Goal: Task Accomplishment & Management: Manage account settings

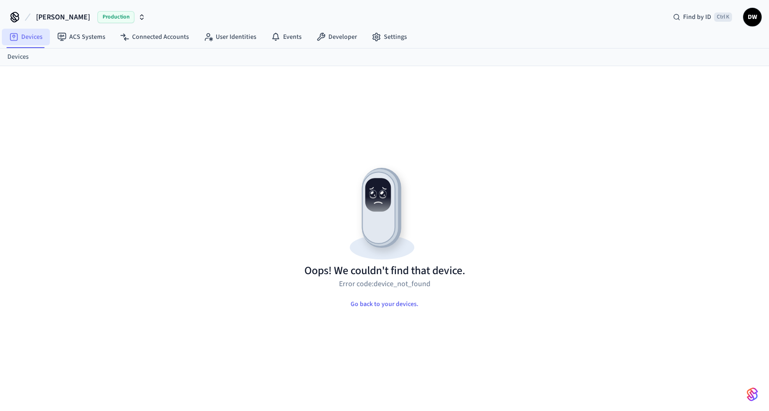
click at [25, 37] on link "Devices" at bounding box center [26, 37] width 48 height 17
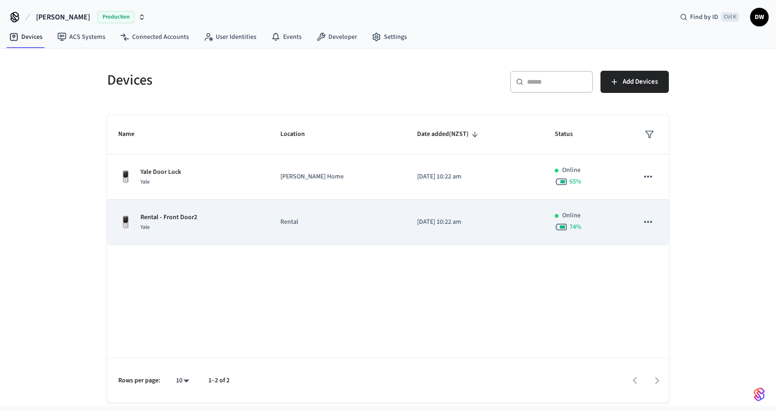
click at [295, 214] on td "Rental" at bounding box center [337, 222] width 137 height 45
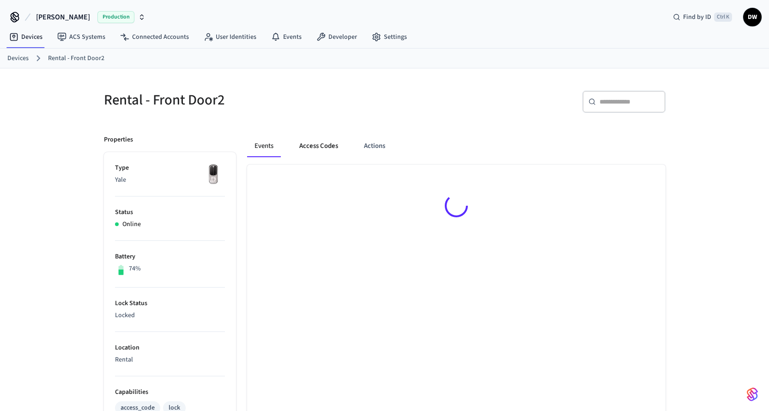
click at [326, 143] on button "Access Codes" at bounding box center [319, 146] width 54 height 22
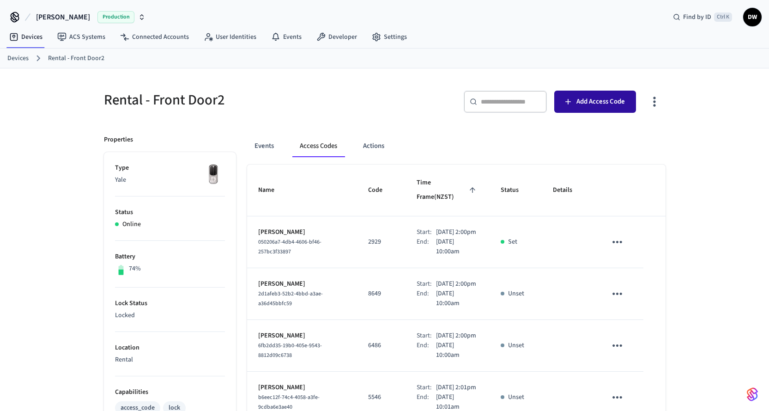
click at [582, 104] on span "Add Access Code" at bounding box center [600, 102] width 48 height 12
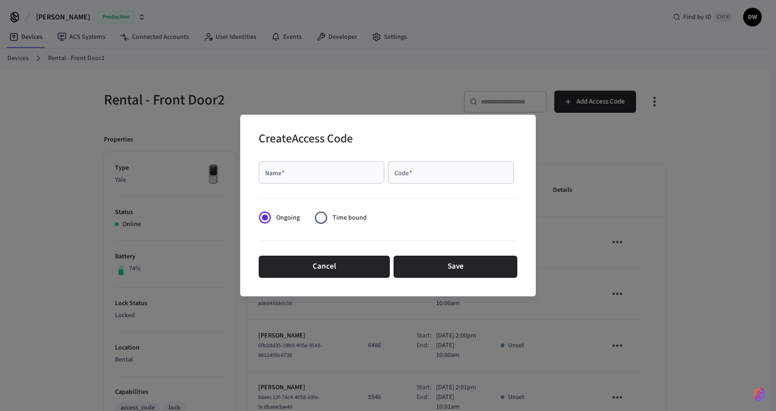
click at [287, 167] on div "Name   *" at bounding box center [322, 172] width 126 height 22
paste input "**********"
type input "**********"
drag, startPoint x: 388, startPoint y: 179, endPoint x: 403, endPoint y: 177, distance: 15.4
click at [391, 178] on div "Code   *" at bounding box center [451, 172] width 126 height 22
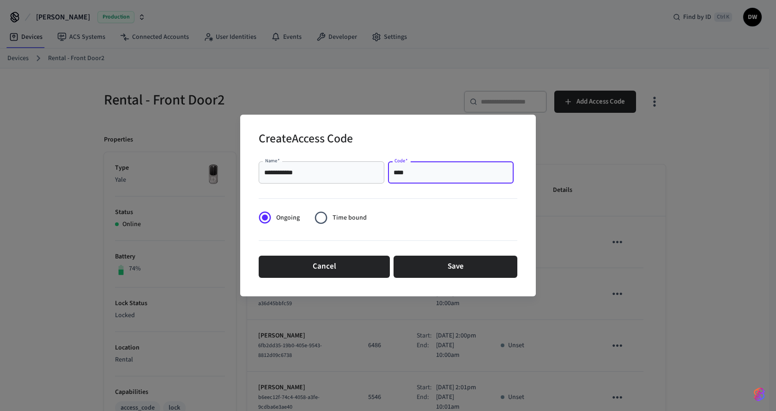
type input "****"
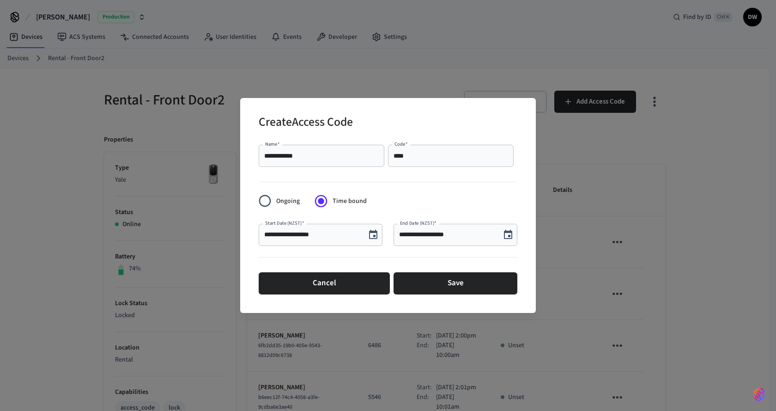
click at [376, 237] on icon "Choose date, selected date is Aug 29, 2025" at bounding box center [373, 234] width 11 height 11
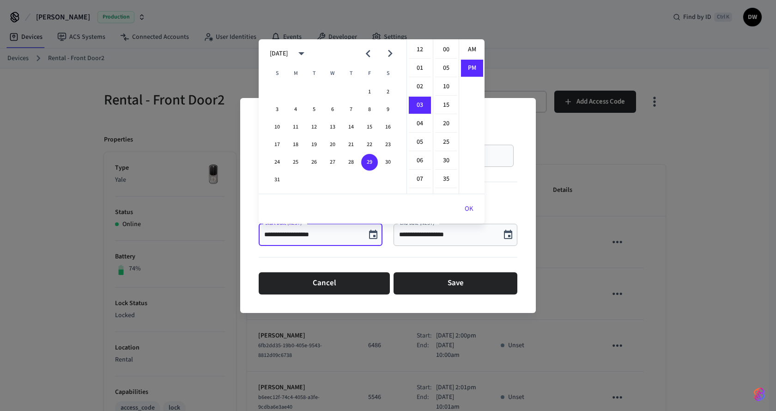
scroll to position [17, 0]
click at [393, 53] on icon "Next month" at bounding box center [390, 53] width 14 height 14
click at [297, 109] on button "6" at bounding box center [295, 109] width 17 height 17
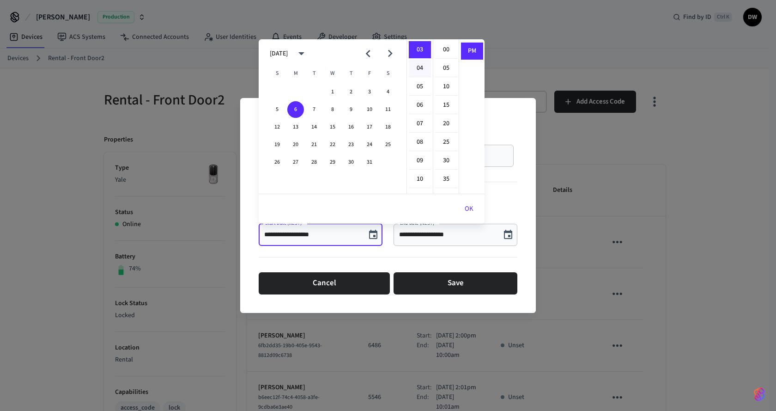
scroll to position [9, 0]
click at [416, 79] on li "02" at bounding box center [420, 78] width 22 height 18
click at [451, 46] on li "00" at bounding box center [446, 50] width 22 height 18
type input "**********"
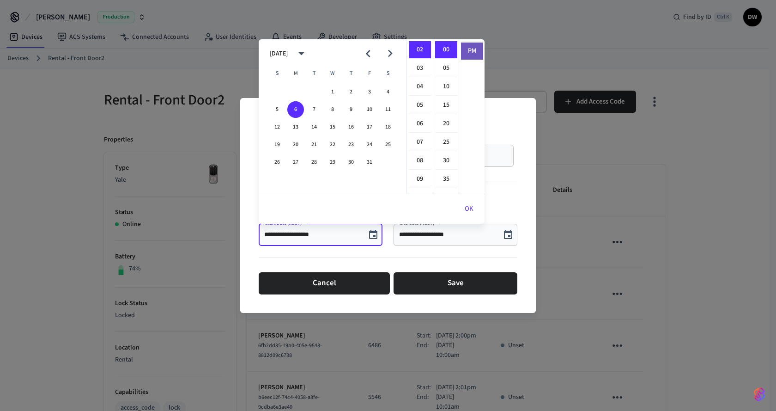
click at [472, 50] on li "PM" at bounding box center [472, 50] width 22 height 17
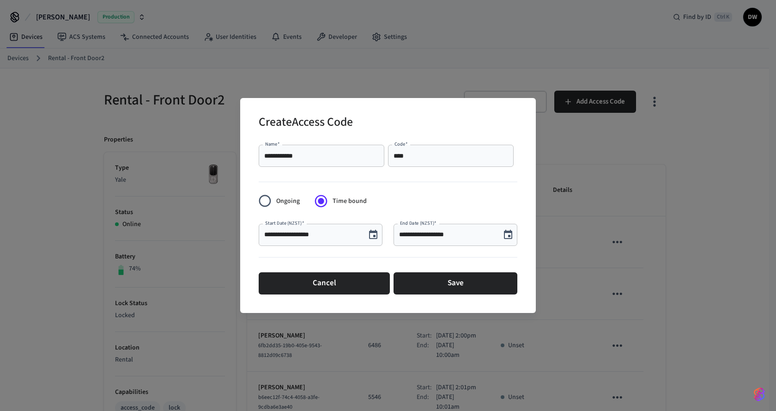
click at [506, 238] on icon "Choose date, selected date is Aug 29, 2025" at bounding box center [508, 234] width 8 height 9
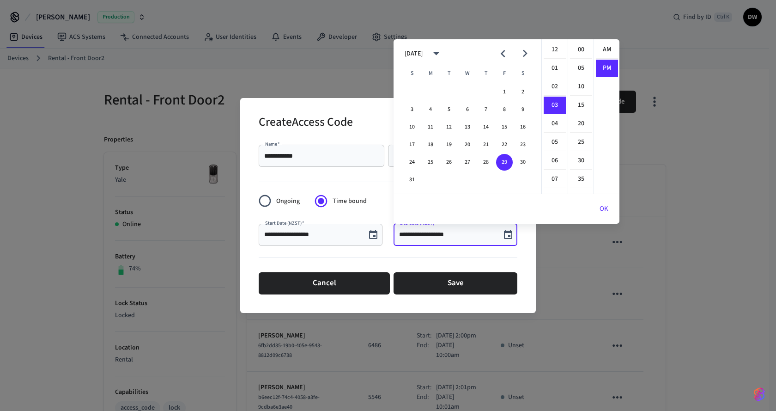
scroll to position [17, 0]
click at [528, 52] on icon "Next month" at bounding box center [525, 53] width 14 height 14
click at [465, 109] on button "8" at bounding box center [467, 109] width 17 height 17
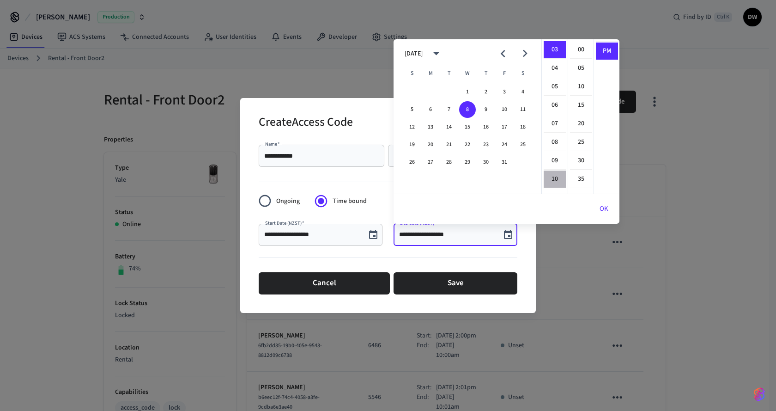
click at [554, 174] on li "10" at bounding box center [555, 179] width 22 height 18
click at [581, 48] on li "00" at bounding box center [581, 50] width 22 height 18
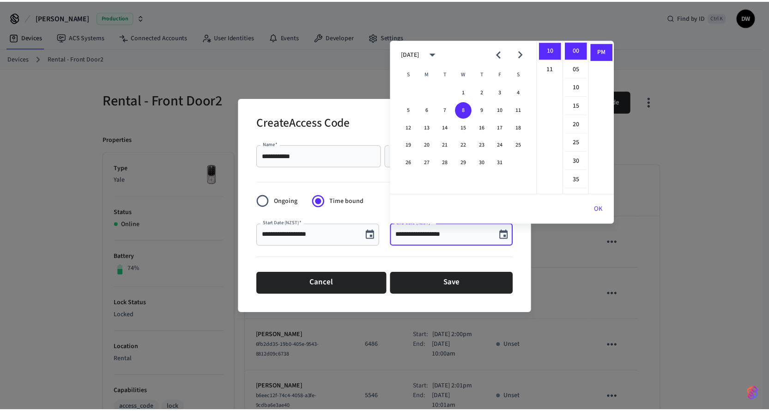
scroll to position [0, 0]
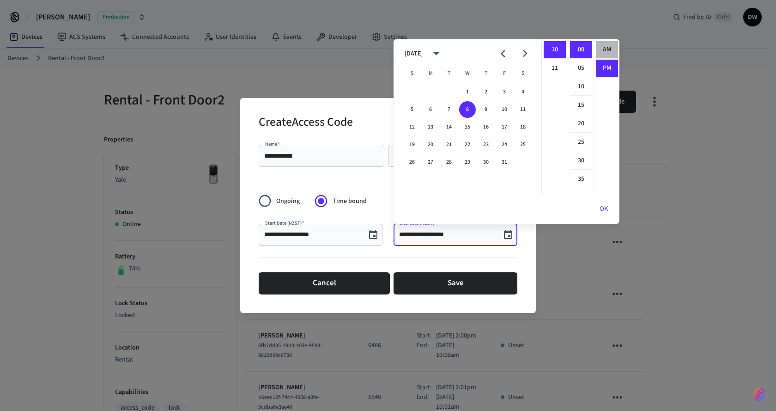
click at [606, 48] on li "AM" at bounding box center [607, 50] width 22 height 18
type input "**********"
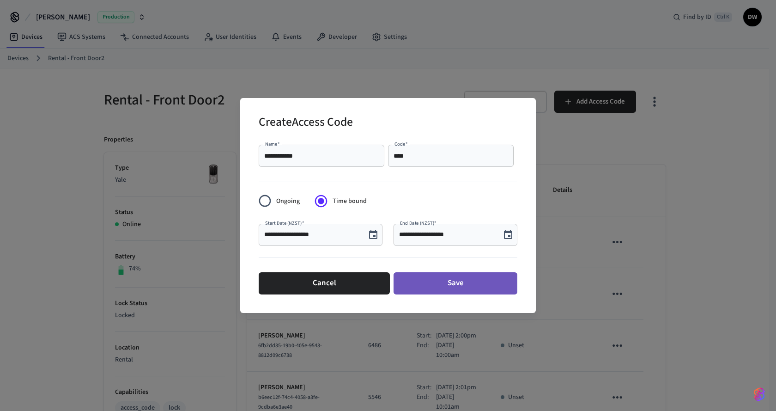
click at [472, 281] on button "Save" at bounding box center [455, 283] width 124 height 22
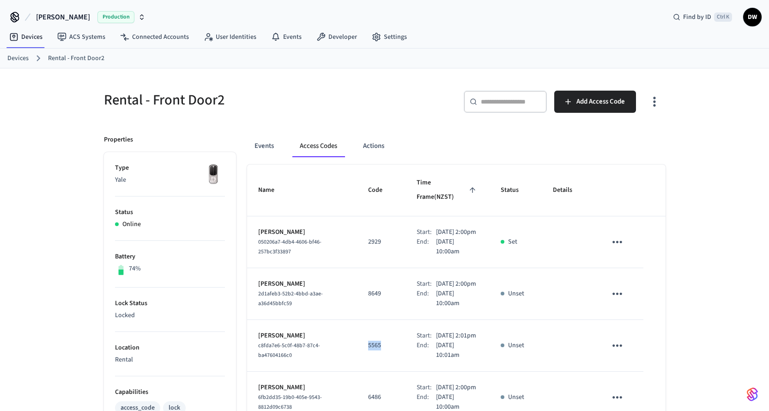
drag, startPoint x: 374, startPoint y: 356, endPoint x: 358, endPoint y: 356, distance: 15.2
click at [358, 356] on td "5565" at bounding box center [381, 346] width 48 height 52
copy p "5565"
click at [258, 143] on button "Events" at bounding box center [264, 146] width 34 height 22
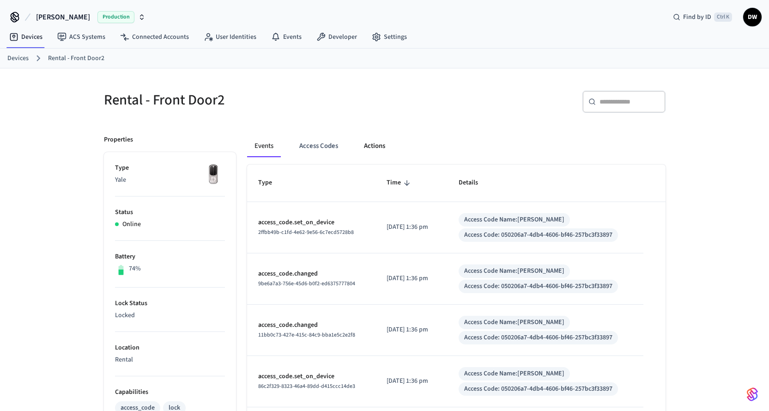
click at [366, 145] on button "Actions" at bounding box center [375, 146] width 36 height 22
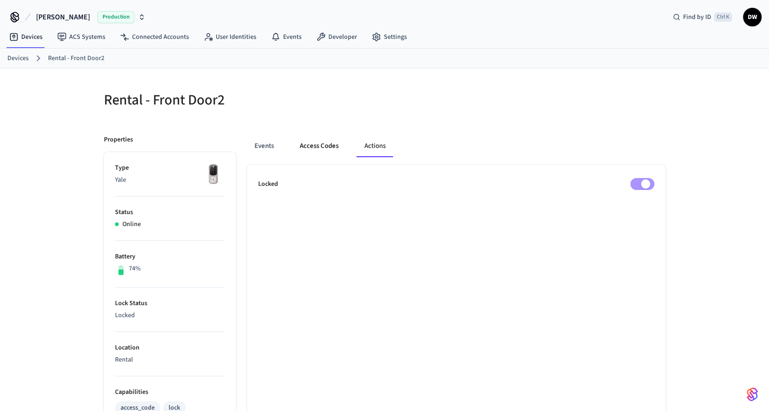
click at [324, 149] on button "Access Codes" at bounding box center [319, 146] width 54 height 22
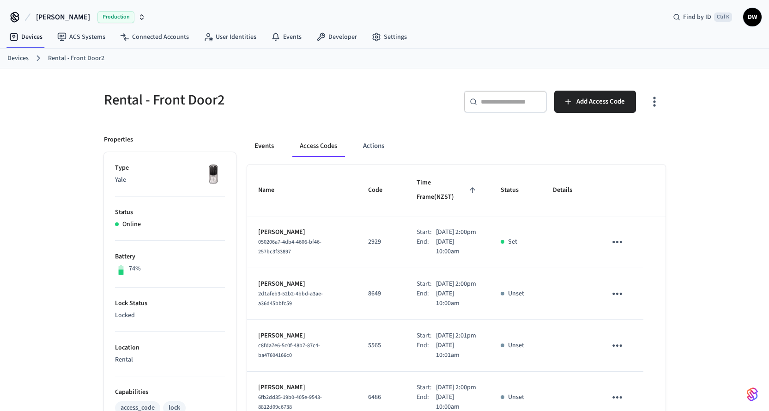
click at [266, 150] on button "Events" at bounding box center [264, 146] width 34 height 22
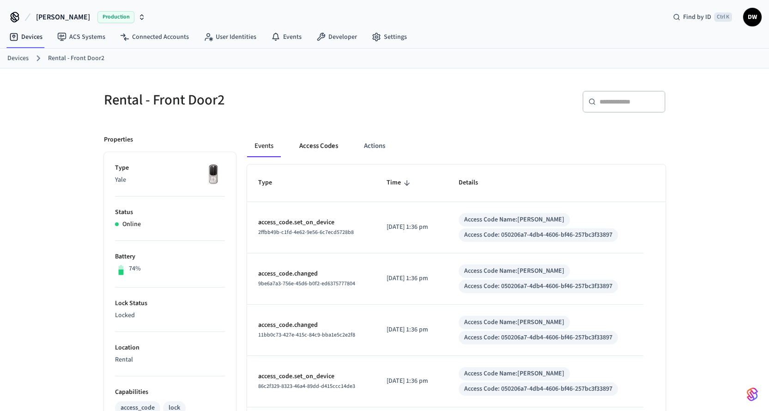
click at [322, 145] on button "Access Codes" at bounding box center [319, 146] width 54 height 22
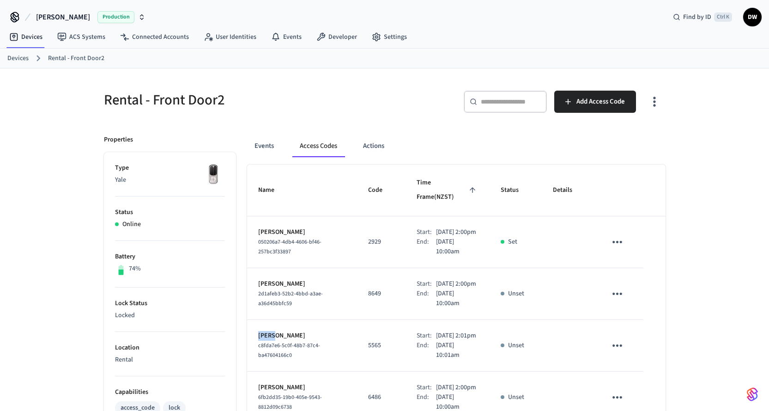
drag, startPoint x: 275, startPoint y: 346, endPoint x: 259, endPoint y: 347, distance: 16.2
click at [259, 340] on p "[PERSON_NAME]" at bounding box center [302, 336] width 88 height 10
copy p "[PERSON_NAME]"
